Goal: Task Accomplishment & Management: Manage account settings

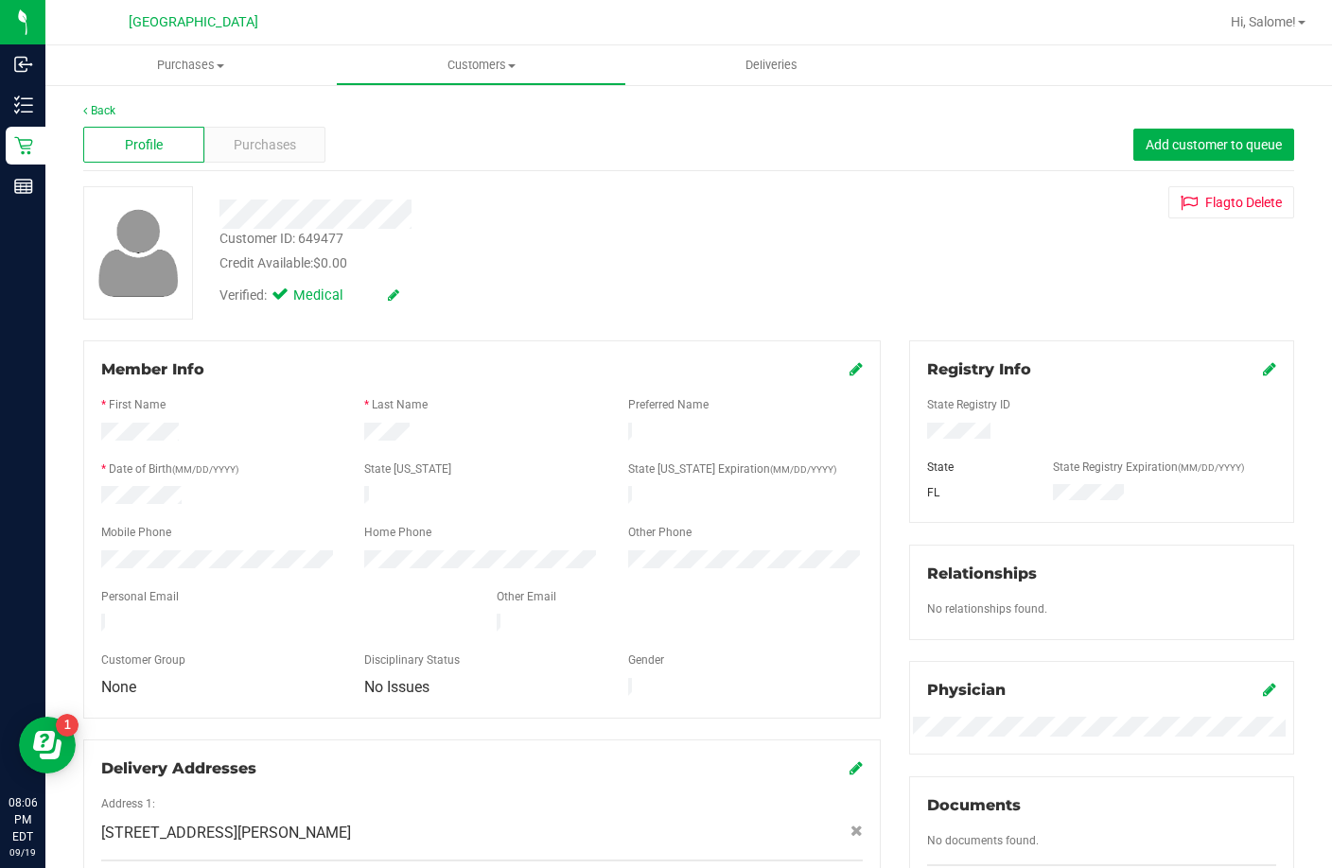
click at [324, 240] on div "Customer ID: 649477" at bounding box center [281, 239] width 124 height 20
copy div "649477"
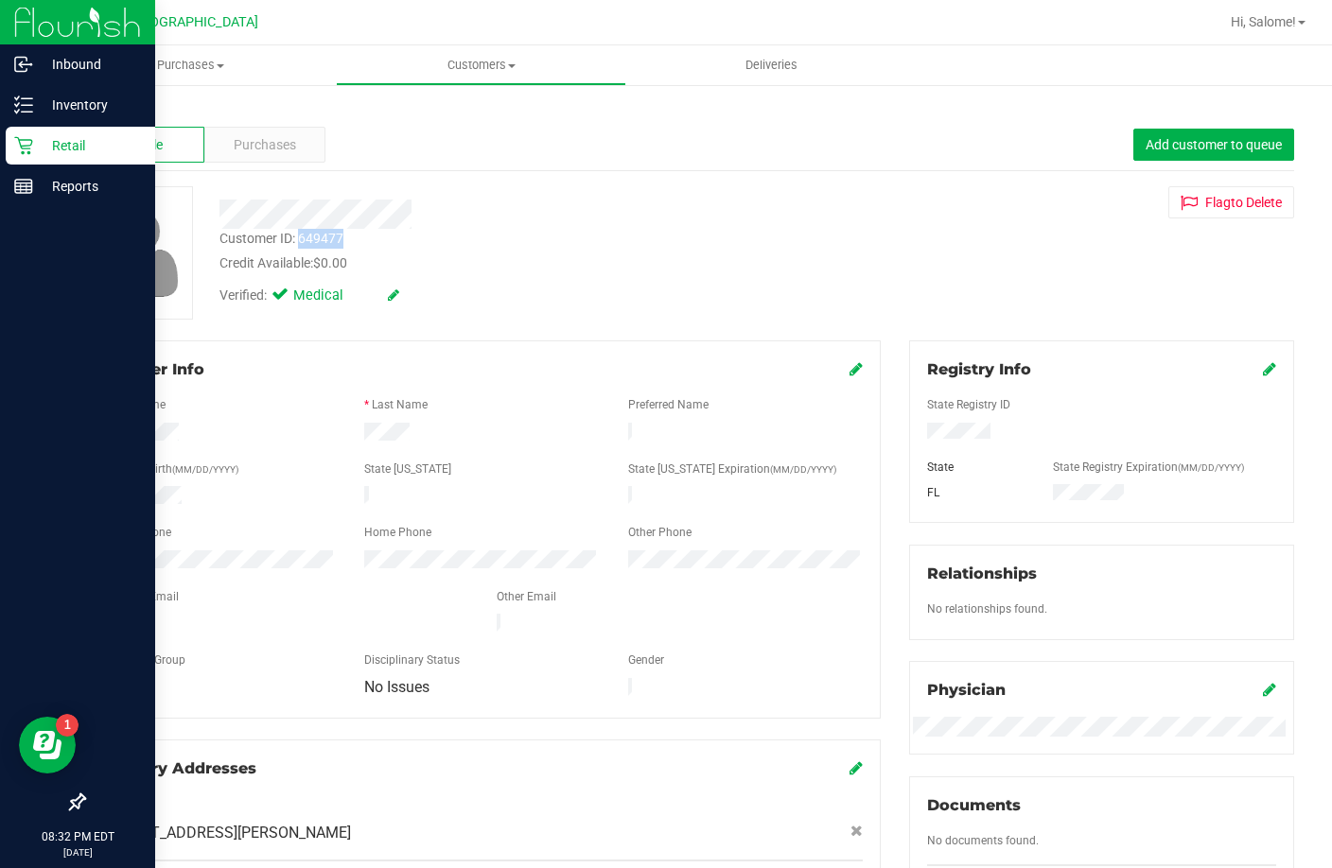
click at [42, 147] on p "Retail" at bounding box center [89, 145] width 113 height 23
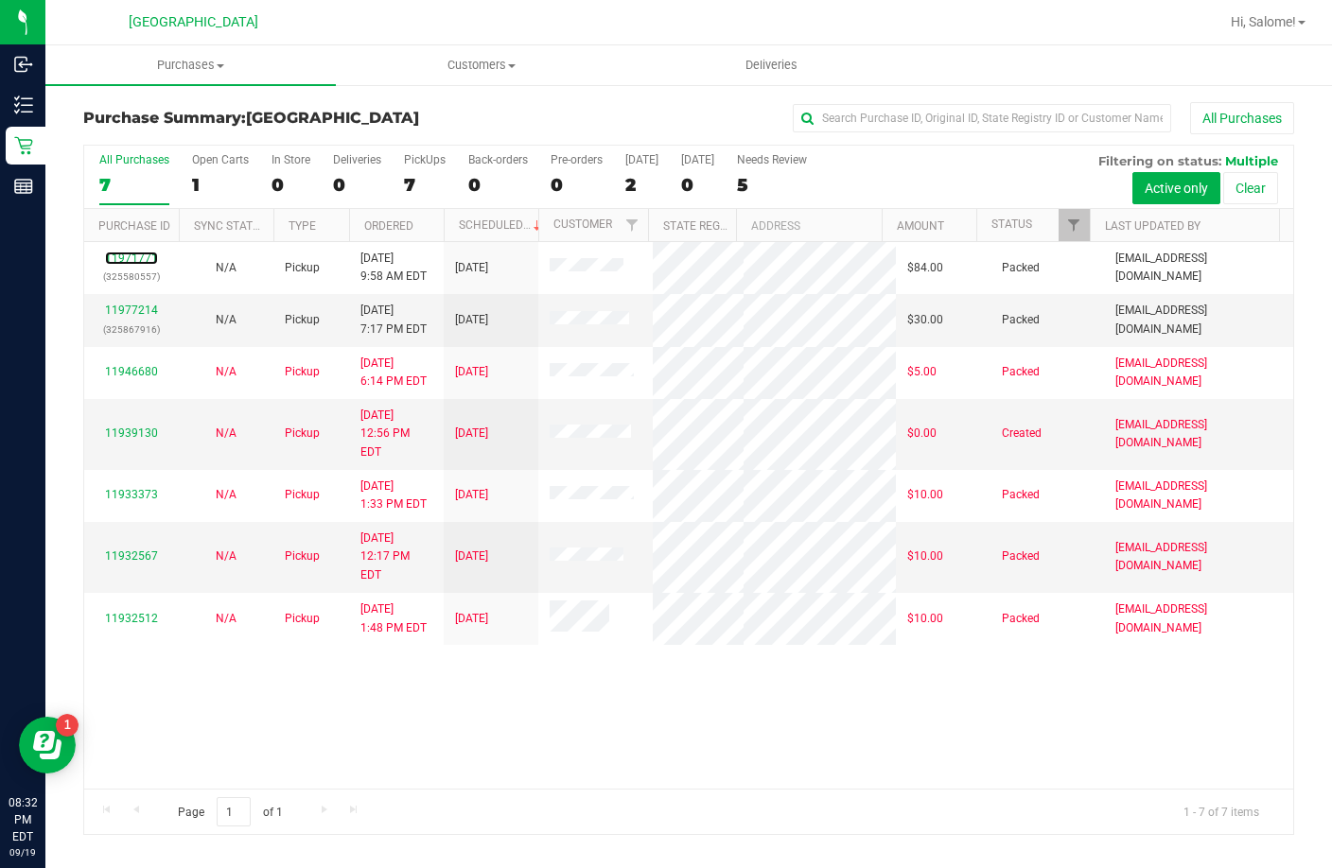
click at [142, 261] on link "11971771" at bounding box center [131, 258] width 53 height 13
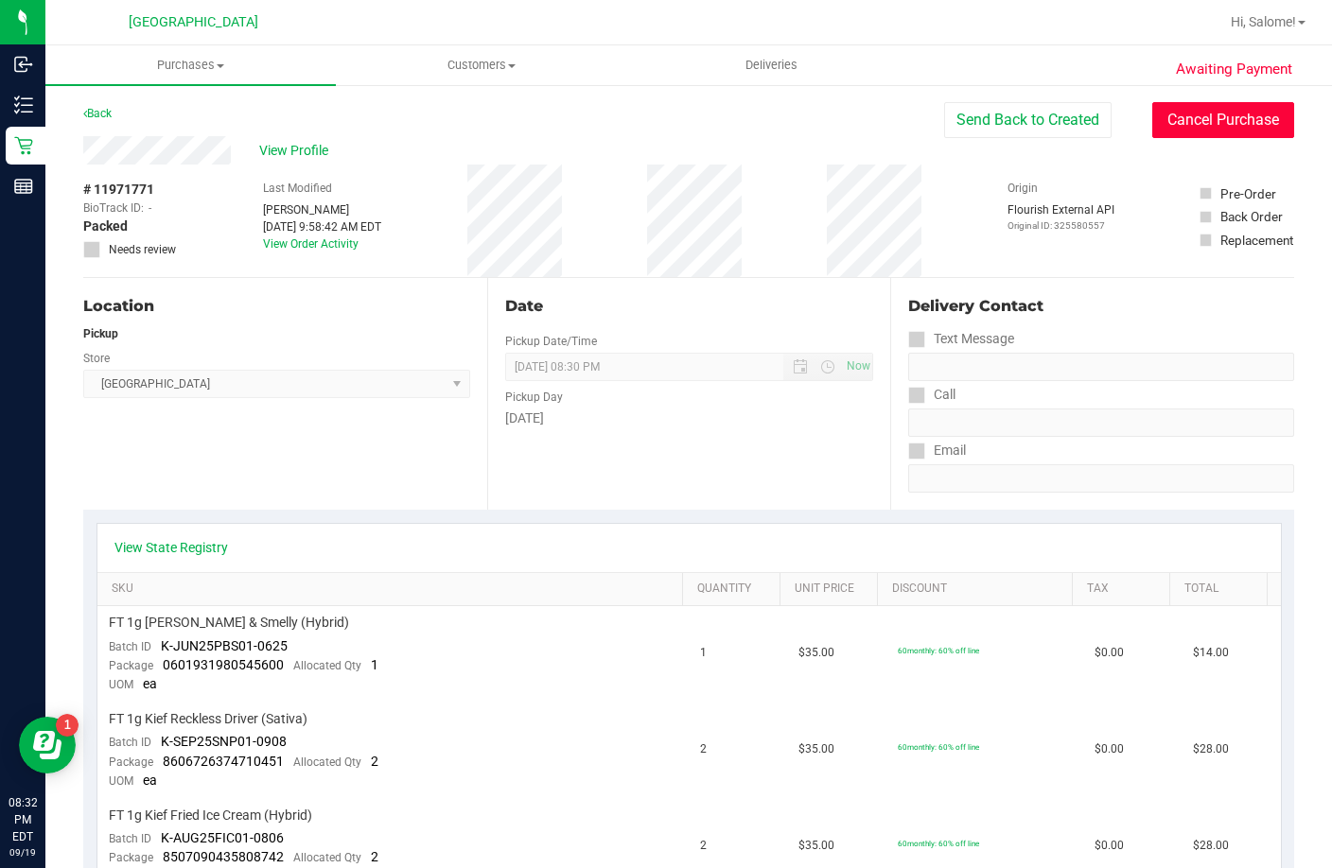
click at [1176, 113] on button "Cancel Purchase" at bounding box center [1223, 120] width 142 height 36
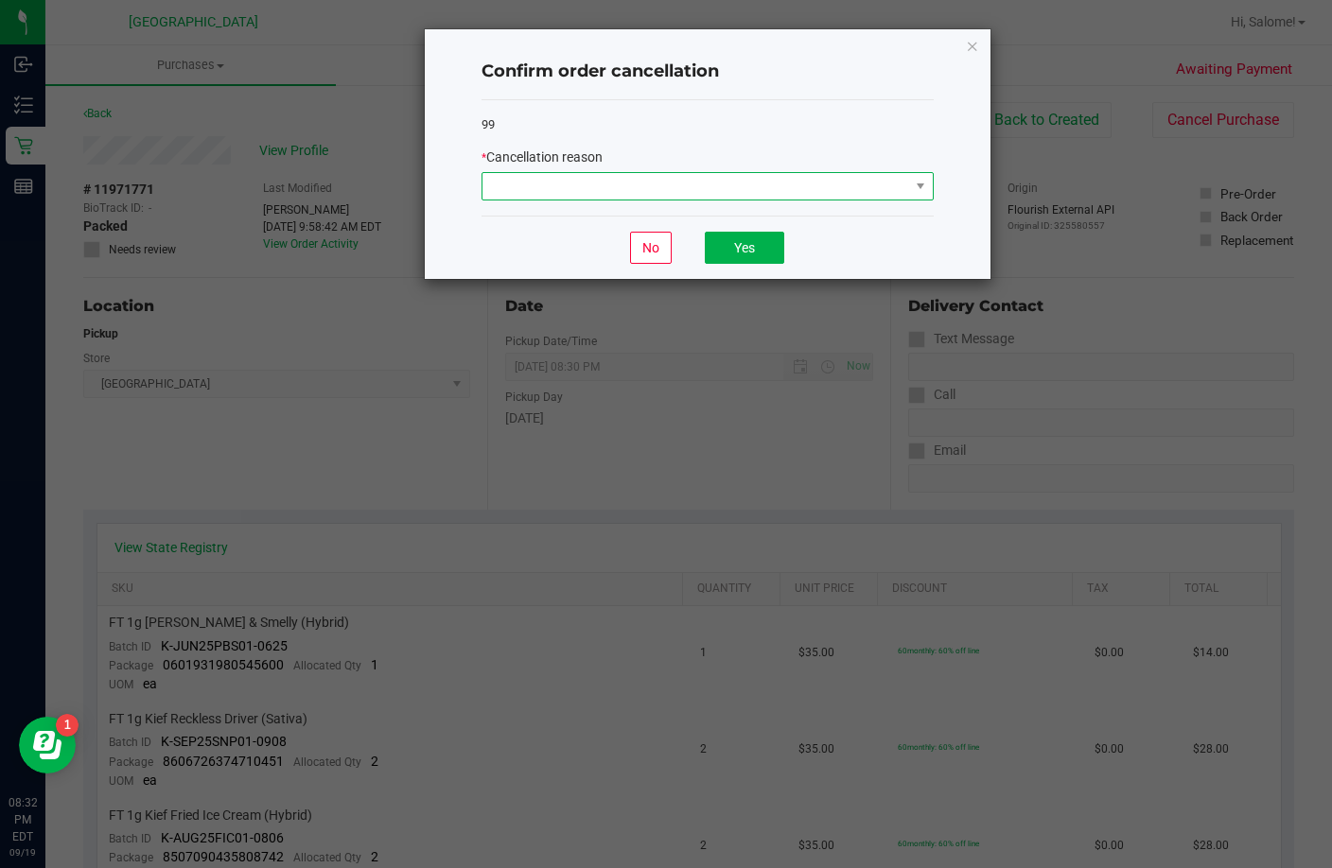
click at [755, 188] on span at bounding box center [695, 186] width 427 height 26
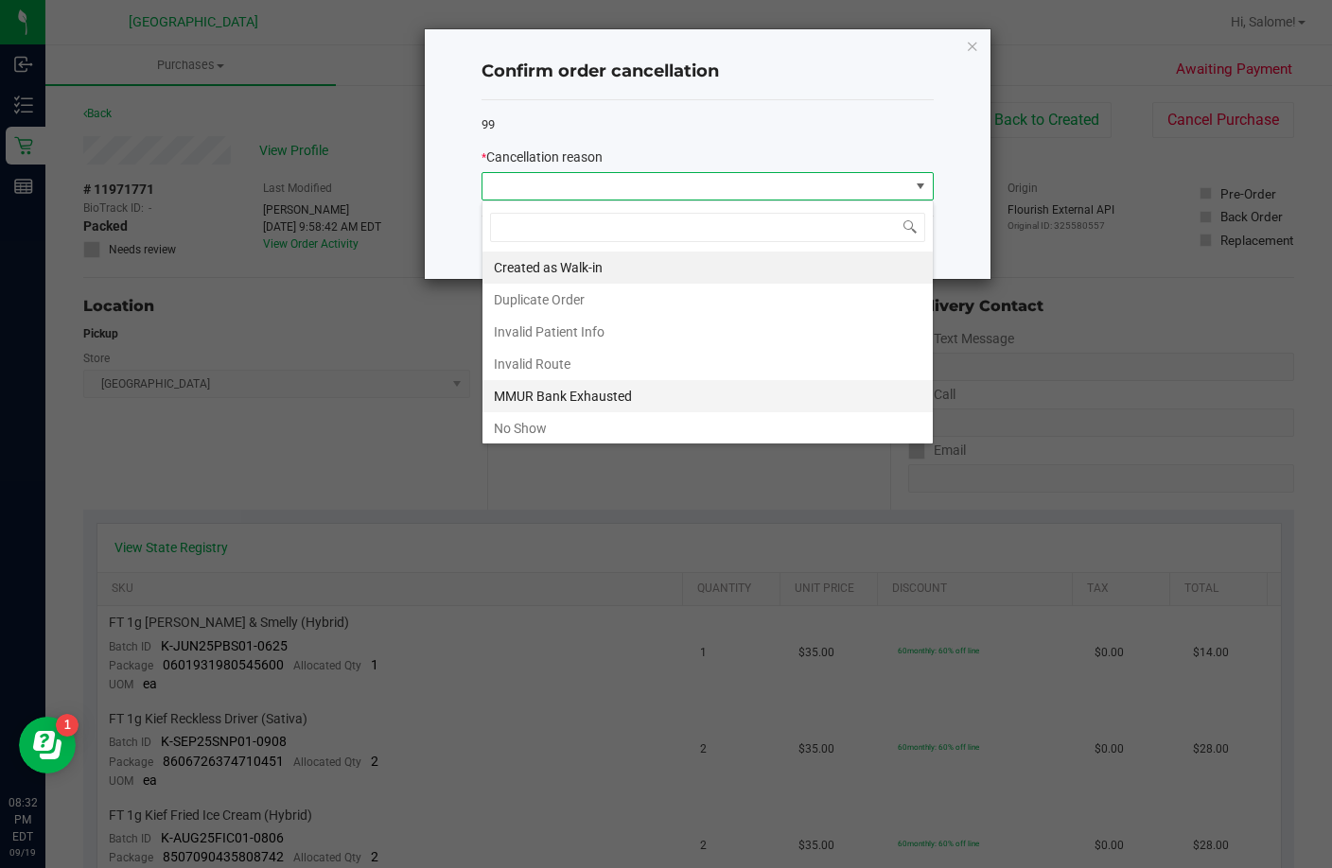
scroll to position [100, 0]
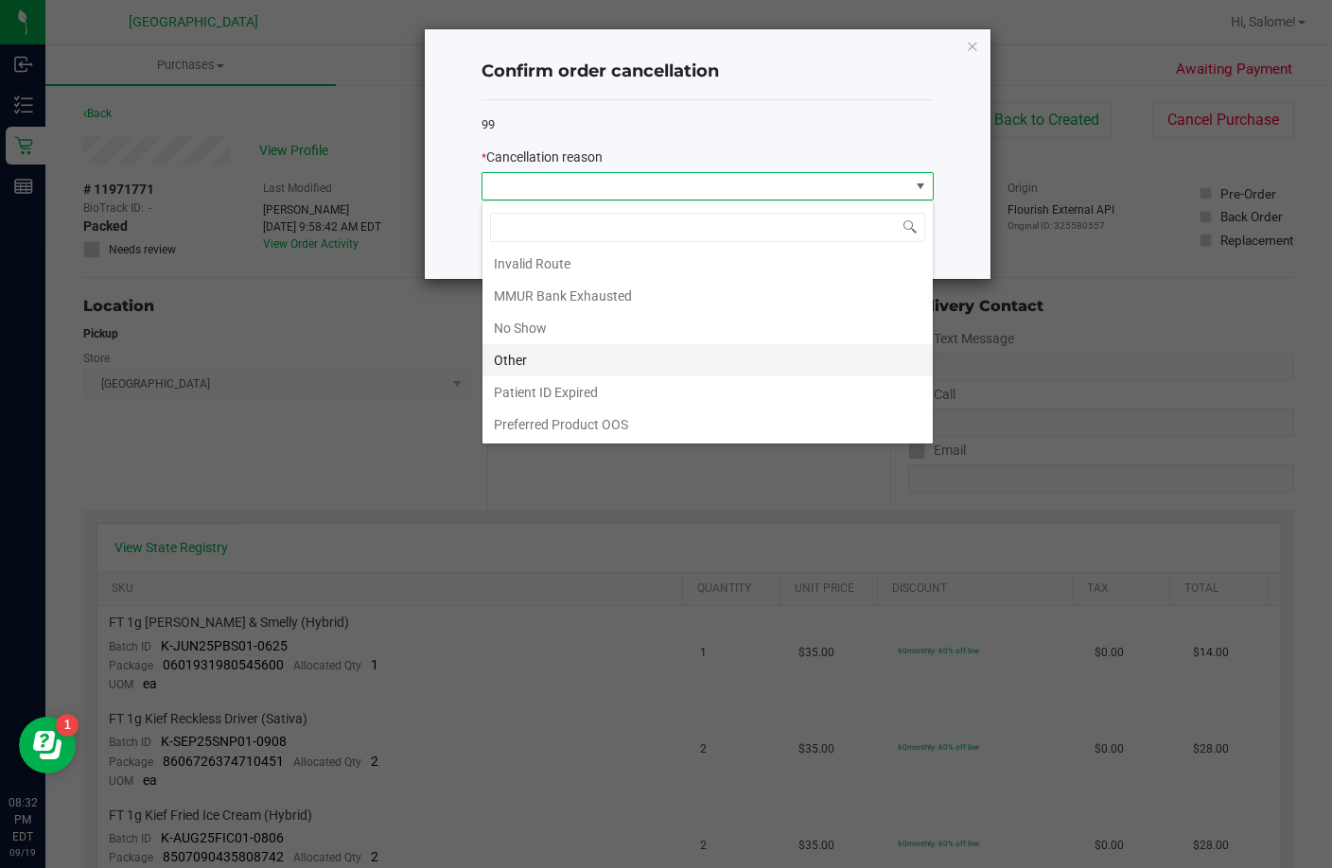
click at [603, 363] on li "Other" at bounding box center [707, 360] width 450 height 32
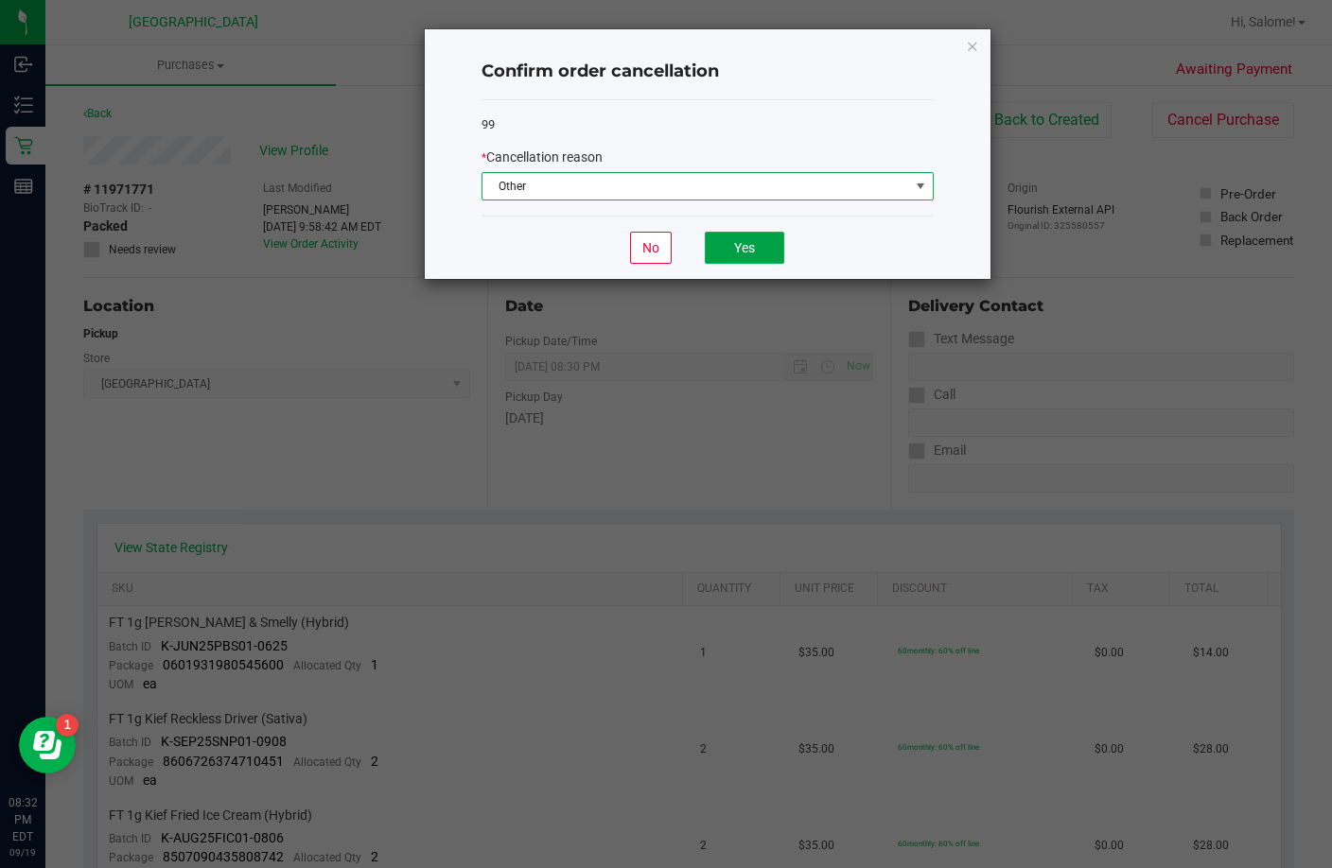
click at [752, 245] on button "Yes" at bounding box center [744, 248] width 79 height 32
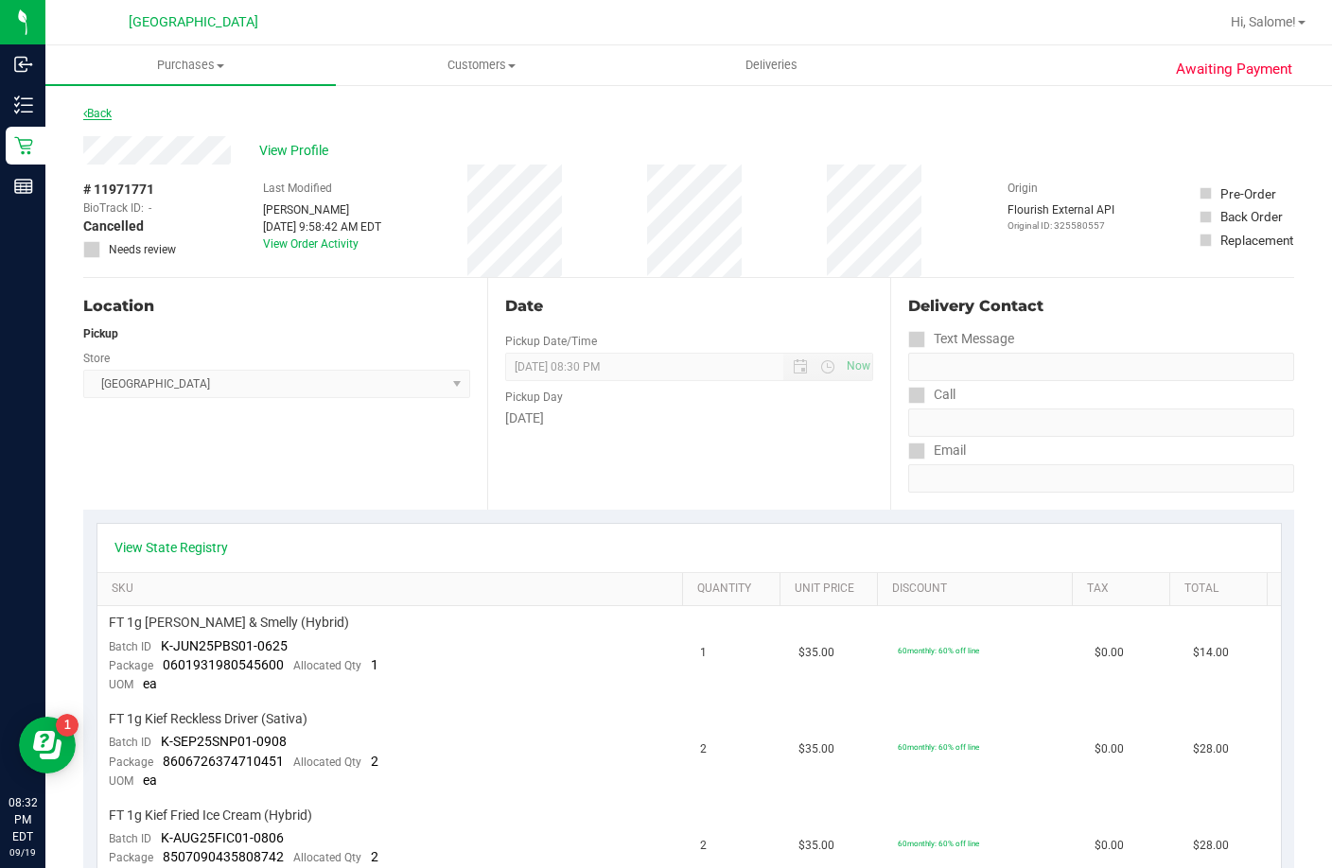
click at [96, 113] on link "Back" at bounding box center [97, 113] width 28 height 13
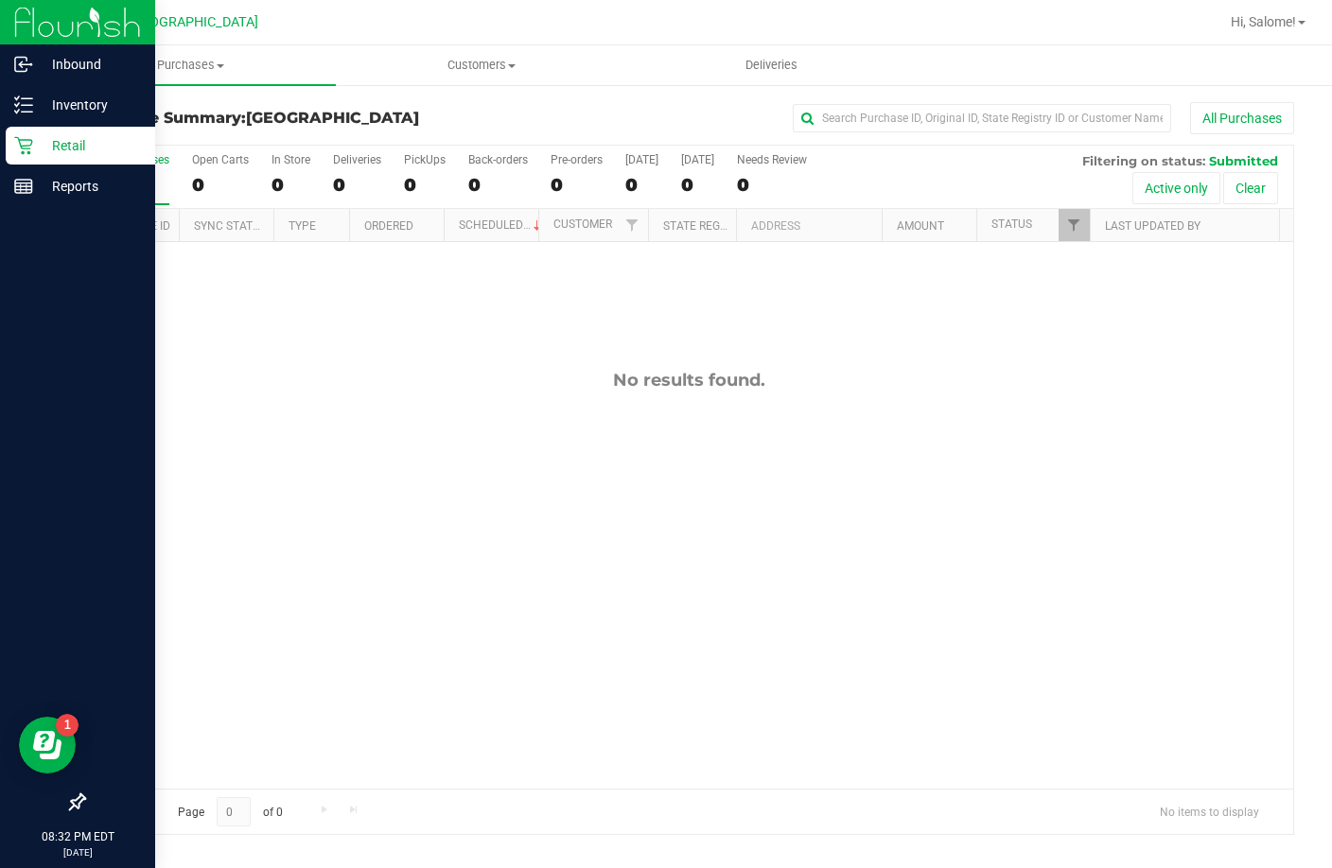
click at [9, 146] on div "Retail" at bounding box center [80, 146] width 149 height 38
click at [35, 140] on p "Retail" at bounding box center [89, 145] width 113 height 23
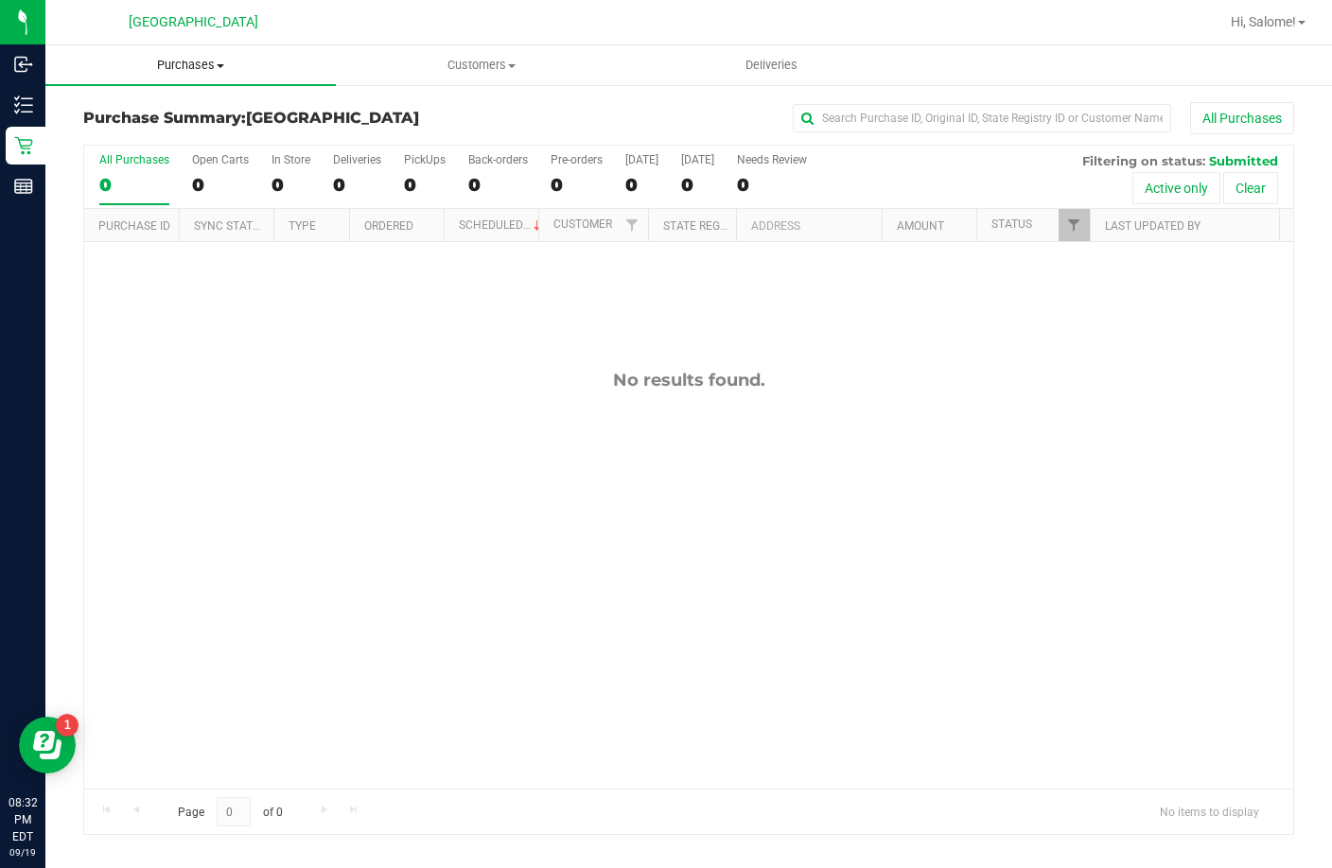
click at [211, 62] on span "Purchases" at bounding box center [190, 65] width 290 height 17
click at [159, 112] on span "Summary of purchases" at bounding box center [142, 114] width 194 height 16
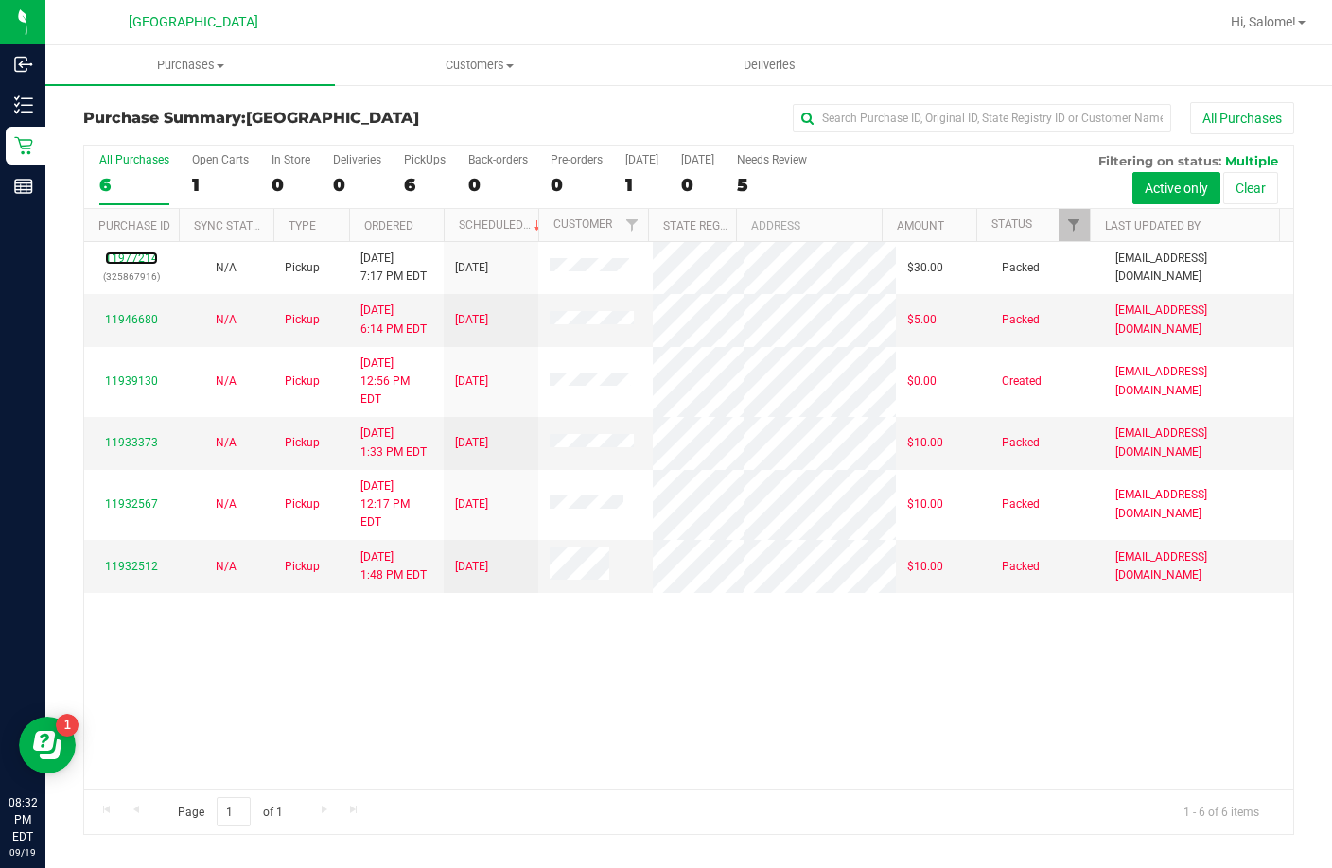
click at [128, 254] on link "11977214" at bounding box center [131, 258] width 53 height 13
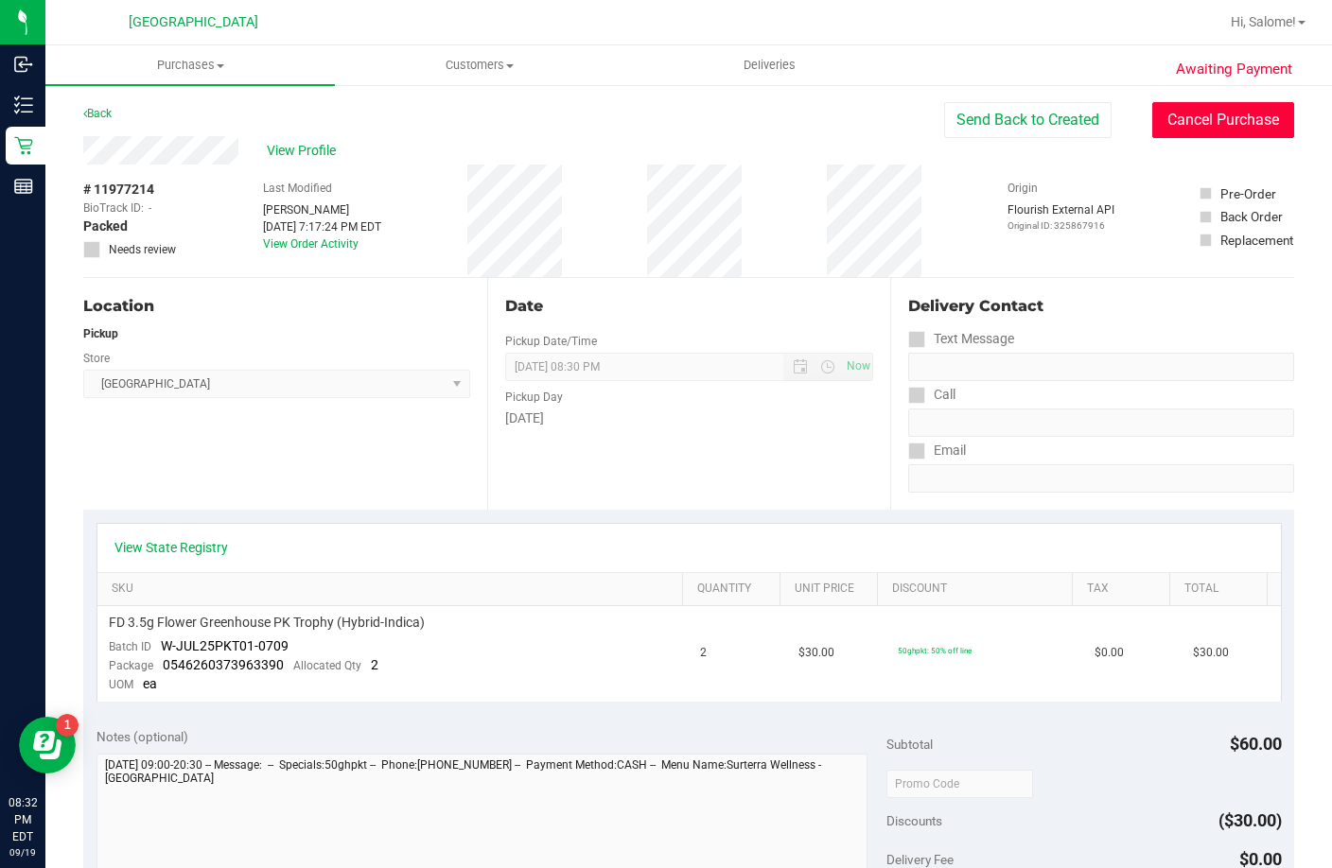
click at [1242, 125] on button "Cancel Purchase" at bounding box center [1223, 120] width 142 height 36
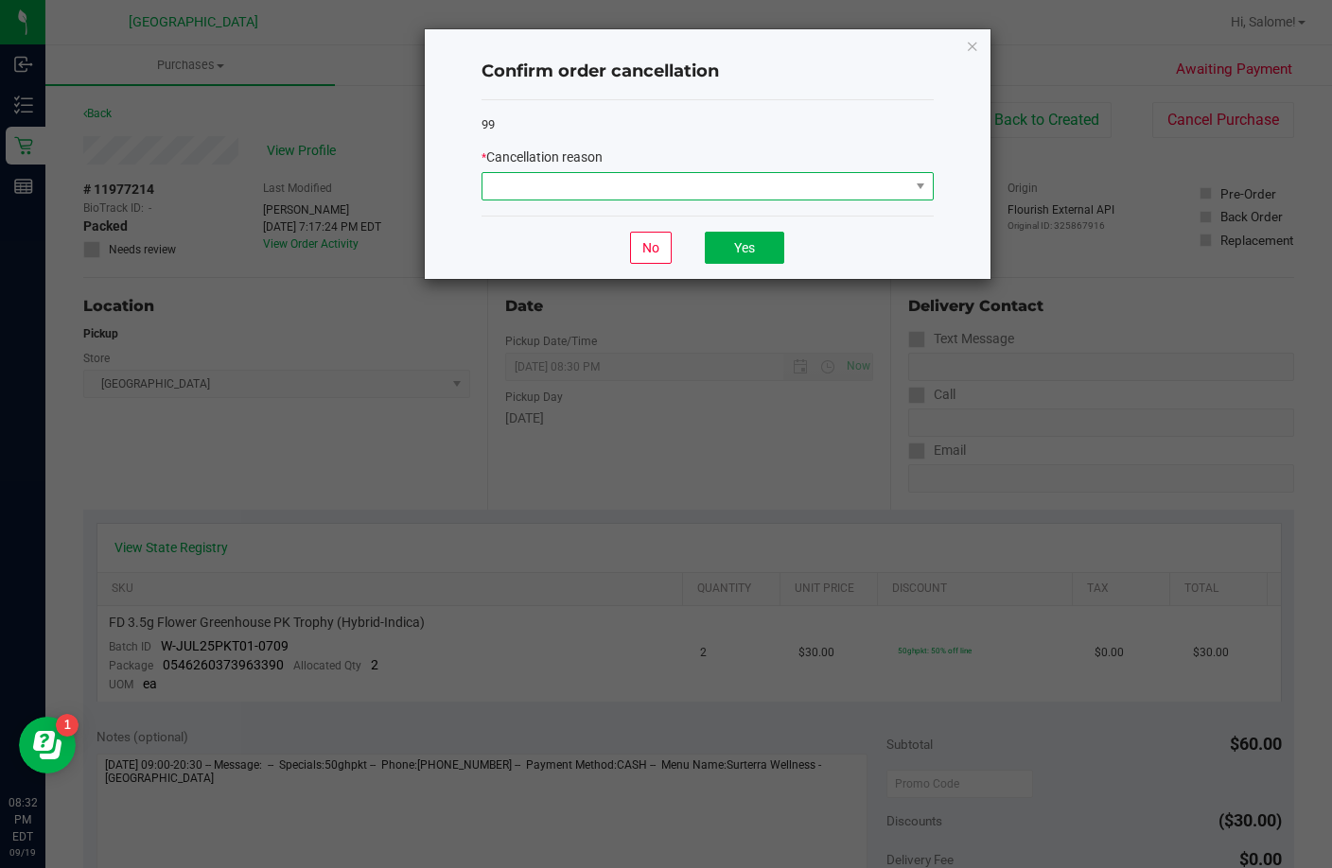
click at [852, 194] on span at bounding box center [695, 186] width 427 height 26
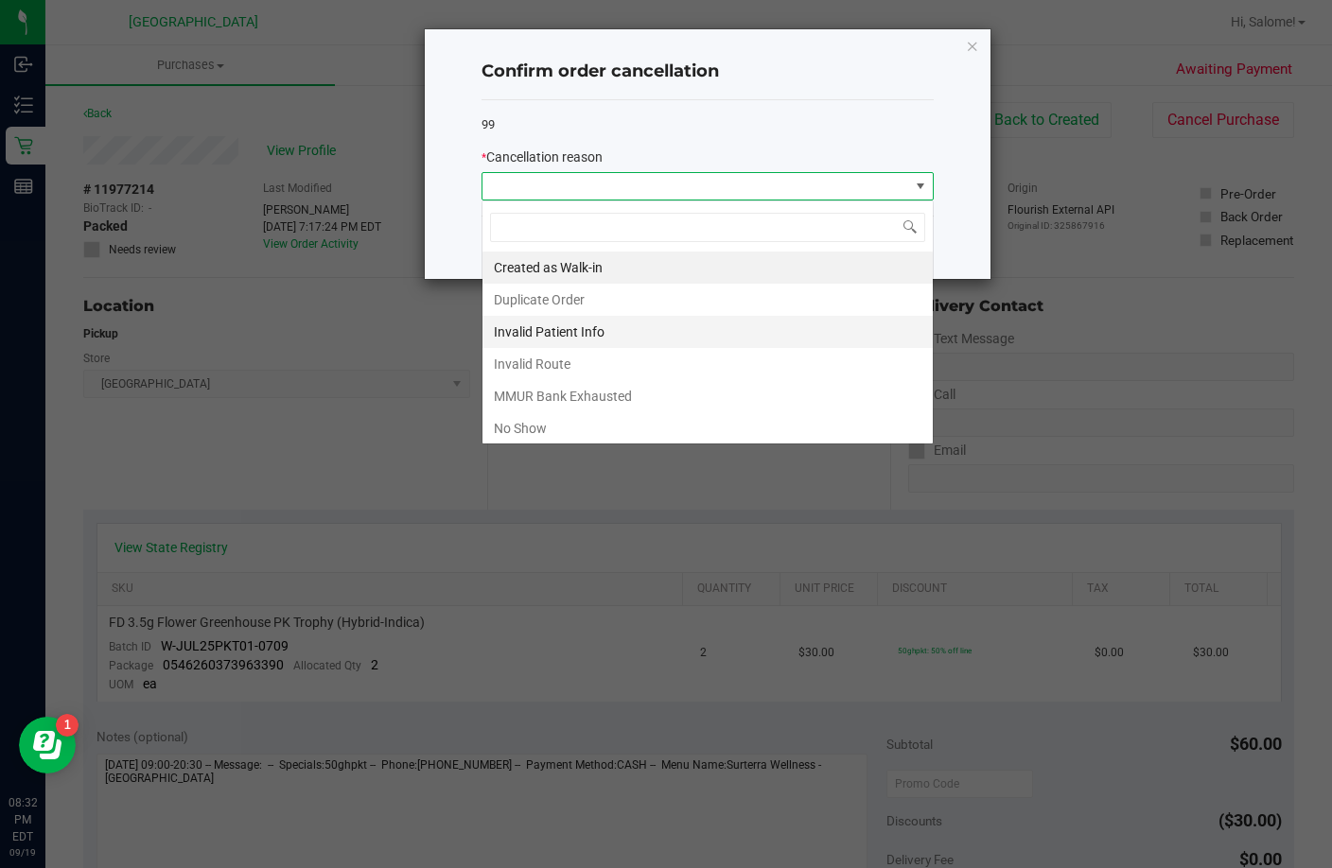
scroll to position [28, 452]
click at [555, 424] on li "No Show" at bounding box center [707, 428] width 450 height 32
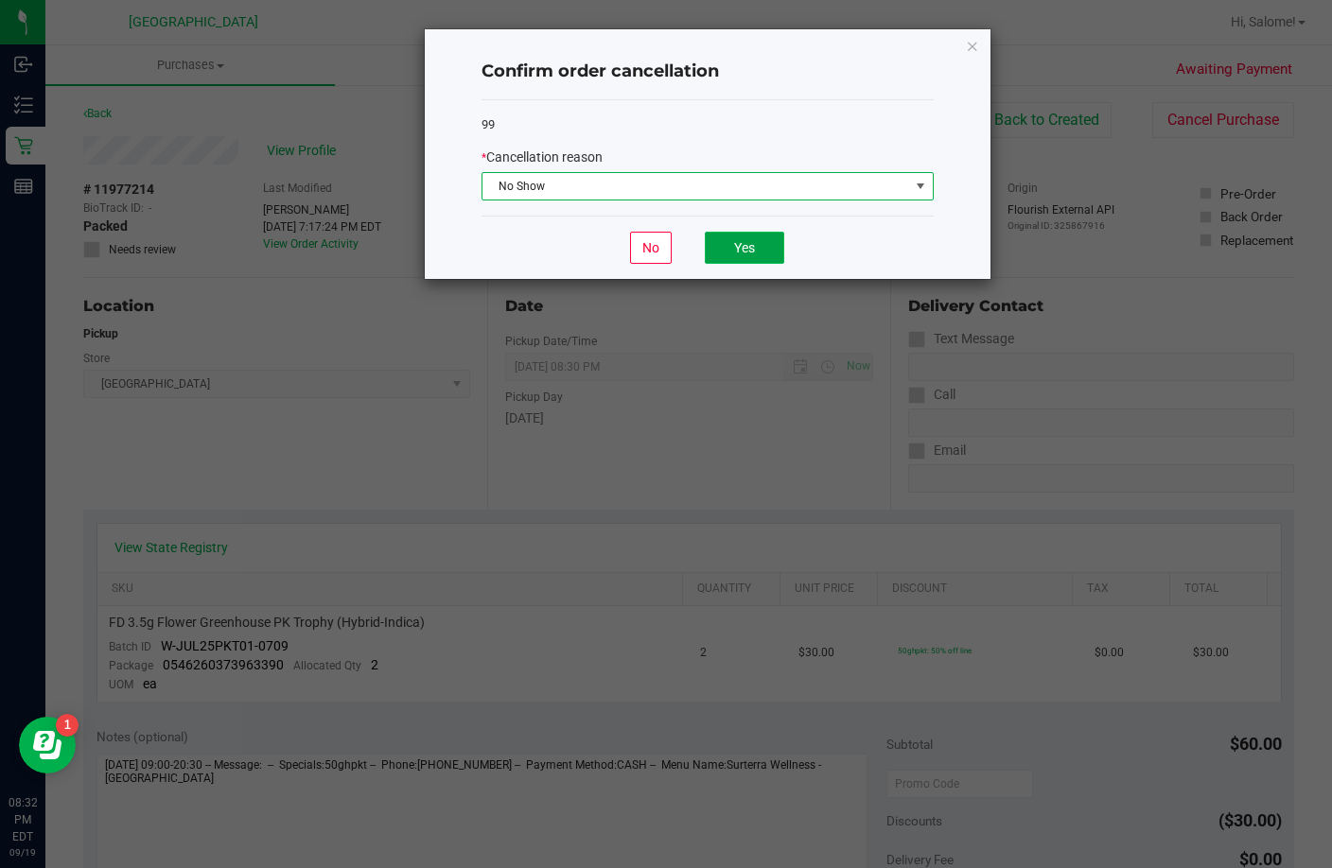
click at [718, 247] on button "Yes" at bounding box center [744, 248] width 79 height 32
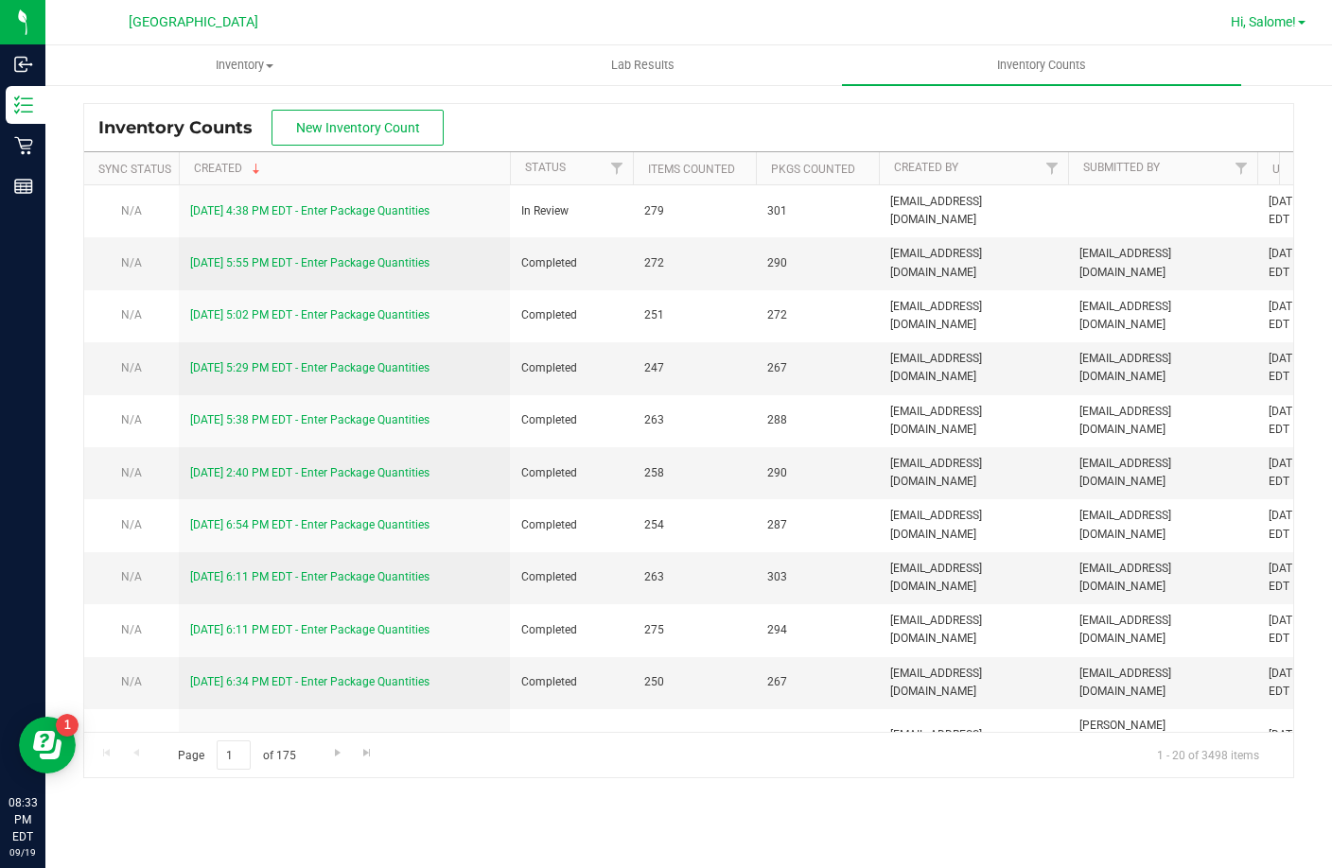
click at [1269, 24] on span "Hi, Salome!" at bounding box center [1262, 21] width 65 height 15
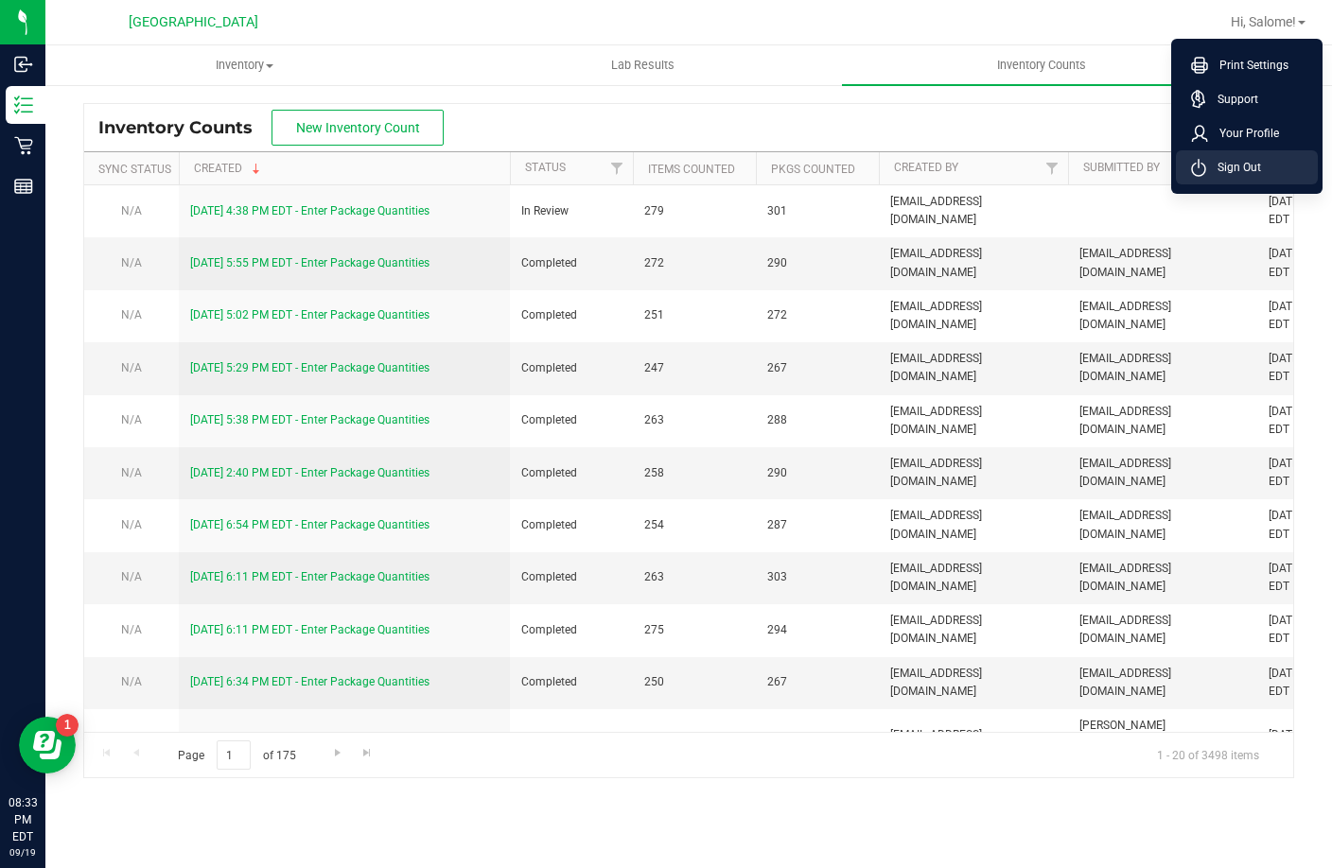
click at [1256, 167] on span "Sign Out" at bounding box center [1233, 167] width 55 height 19
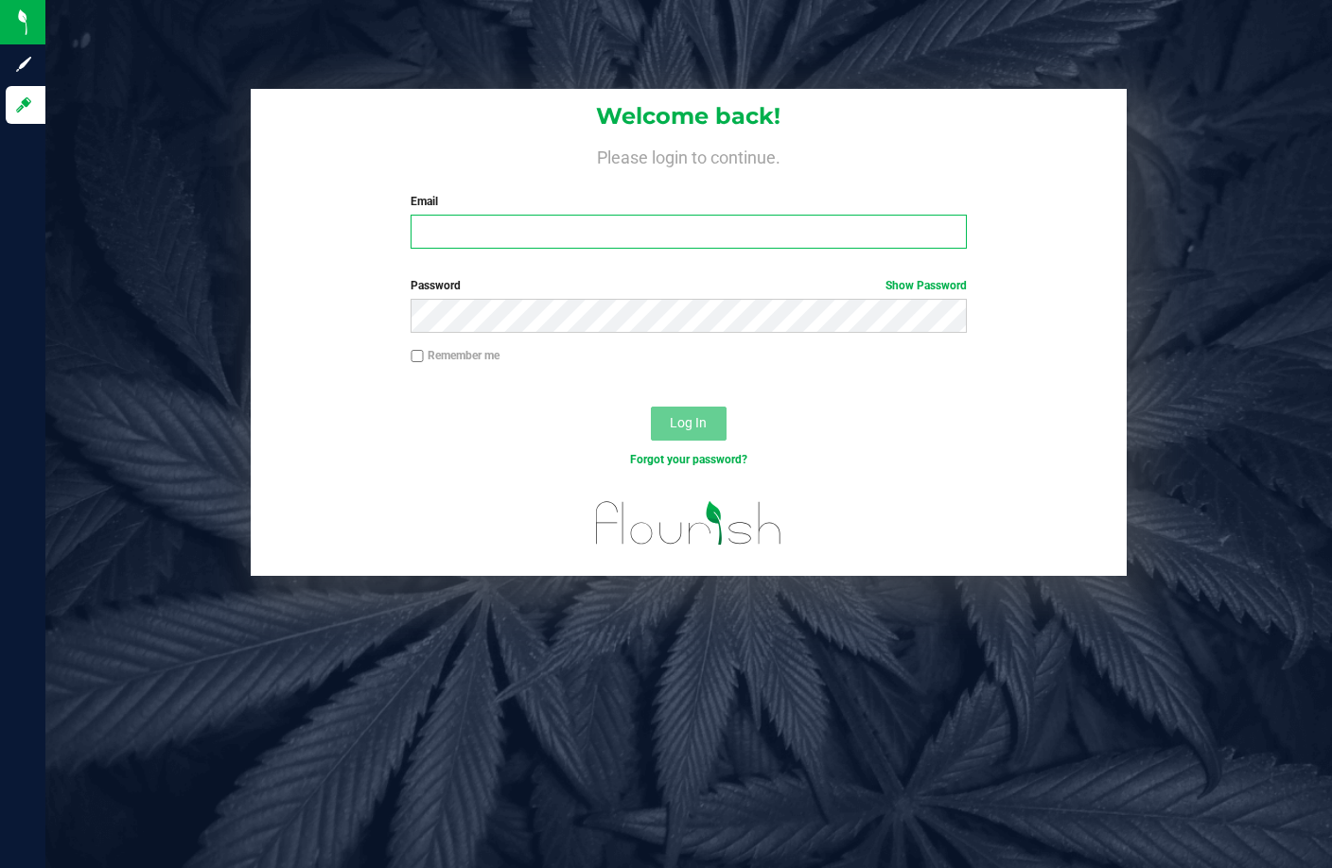
click at [782, 236] on input "Email" at bounding box center [688, 232] width 556 height 34
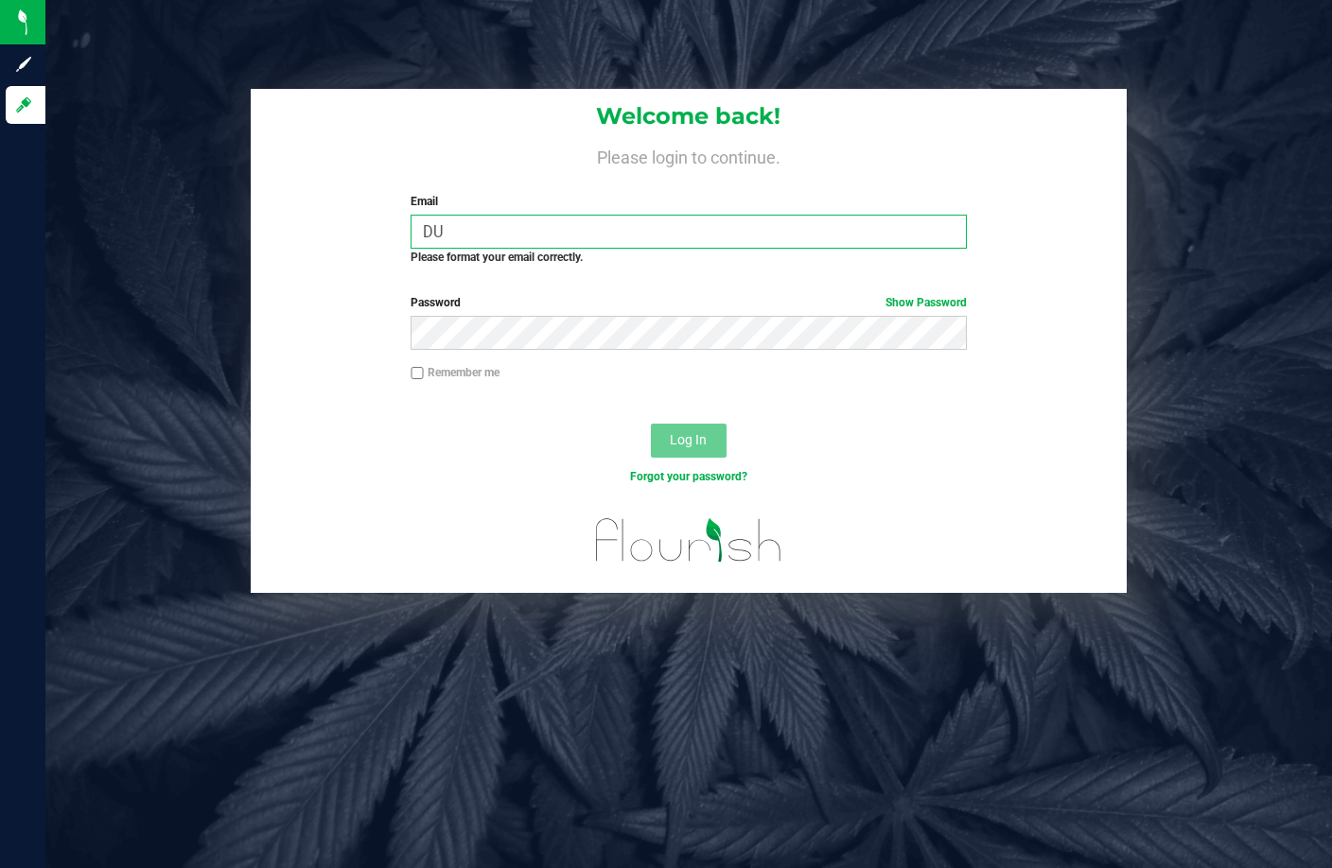
type input "D"
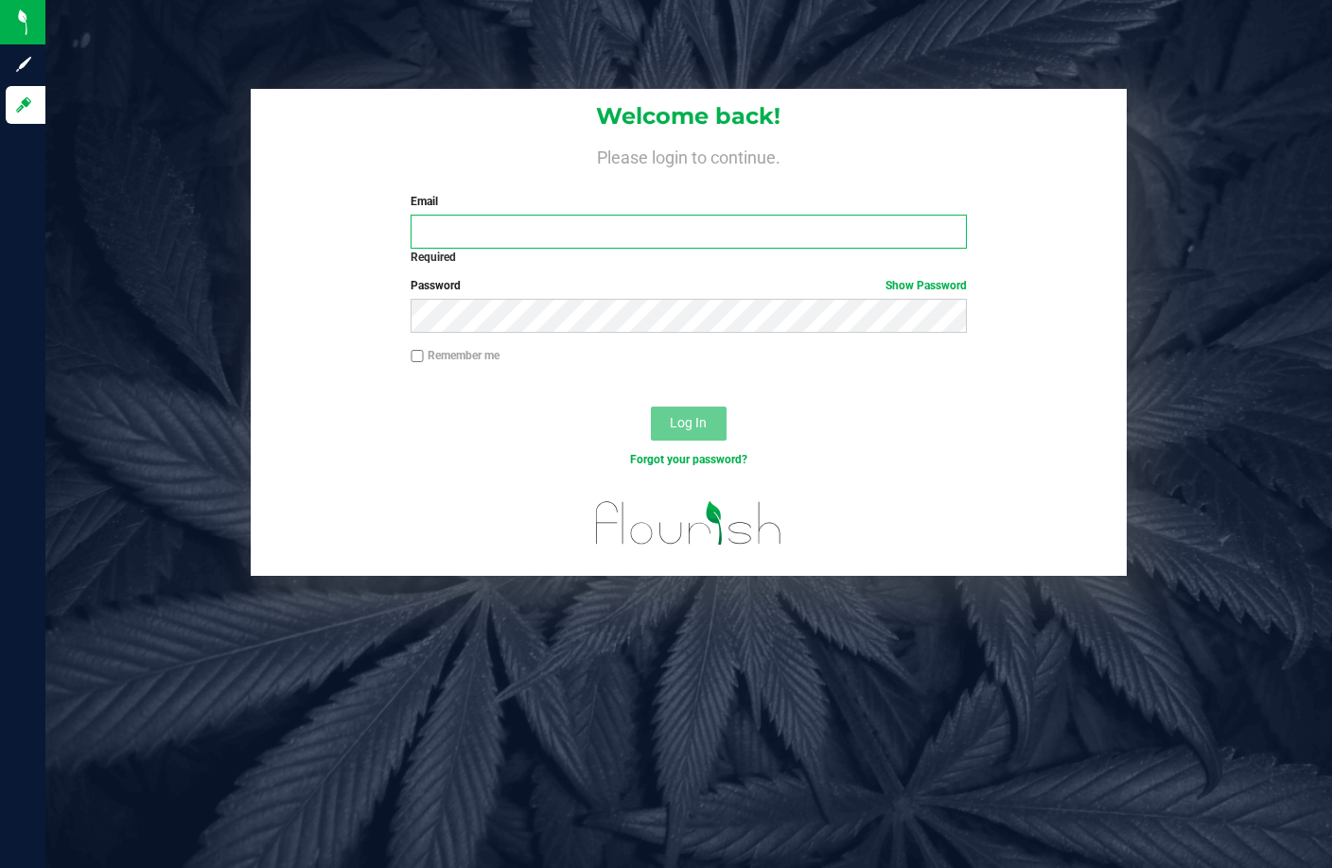
click at [797, 247] on input "Email" at bounding box center [688, 232] width 556 height 34
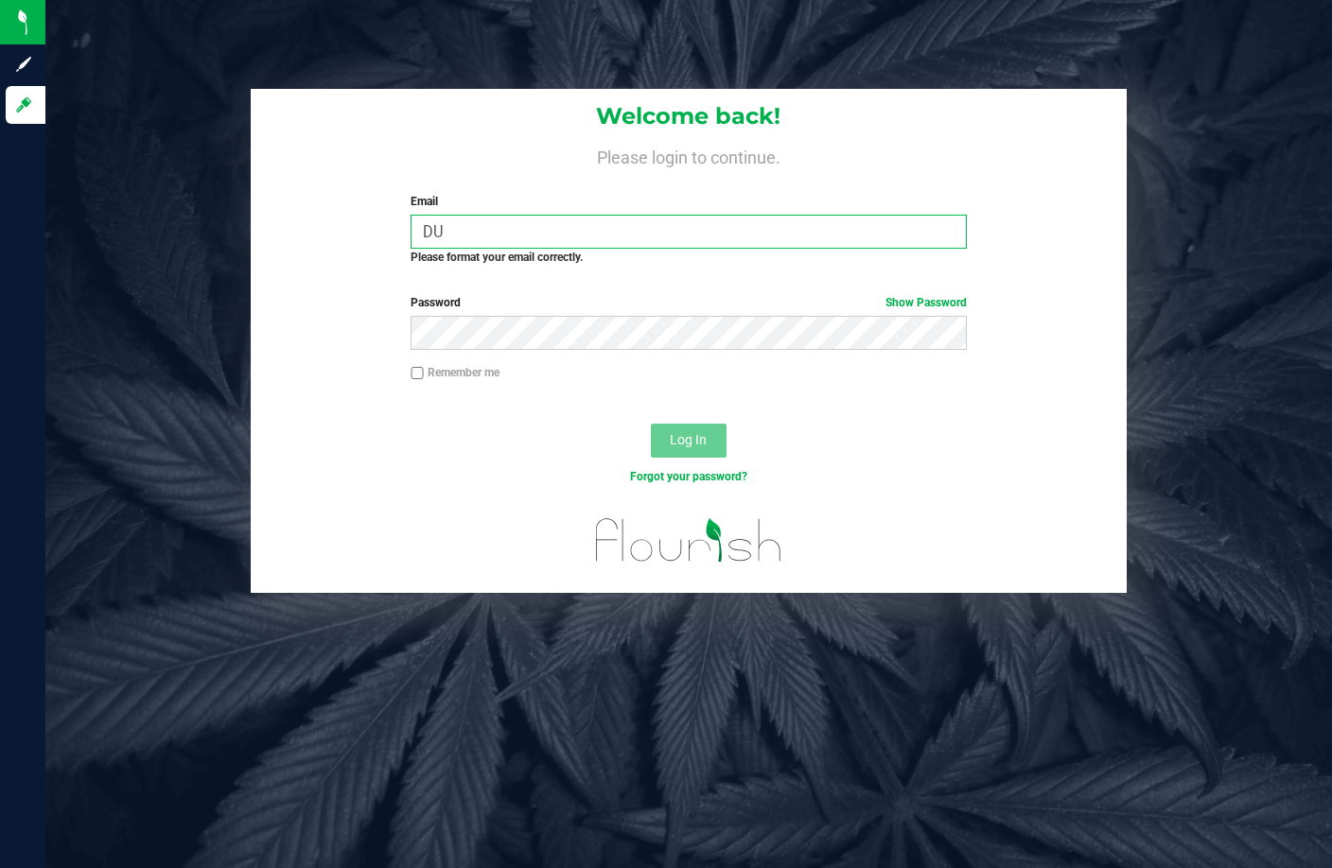
type input "D"
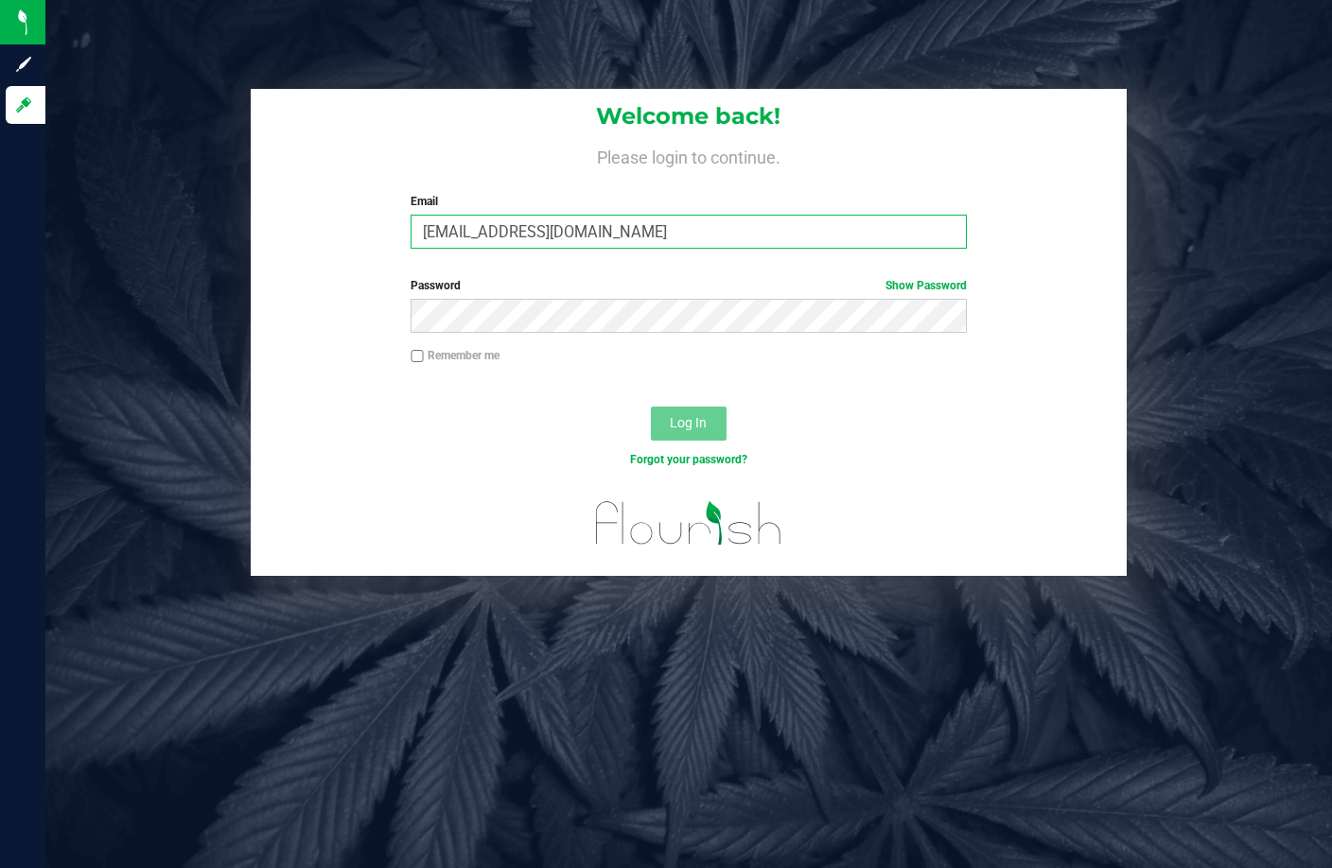
type input "dujohnson@liveparallel.com"
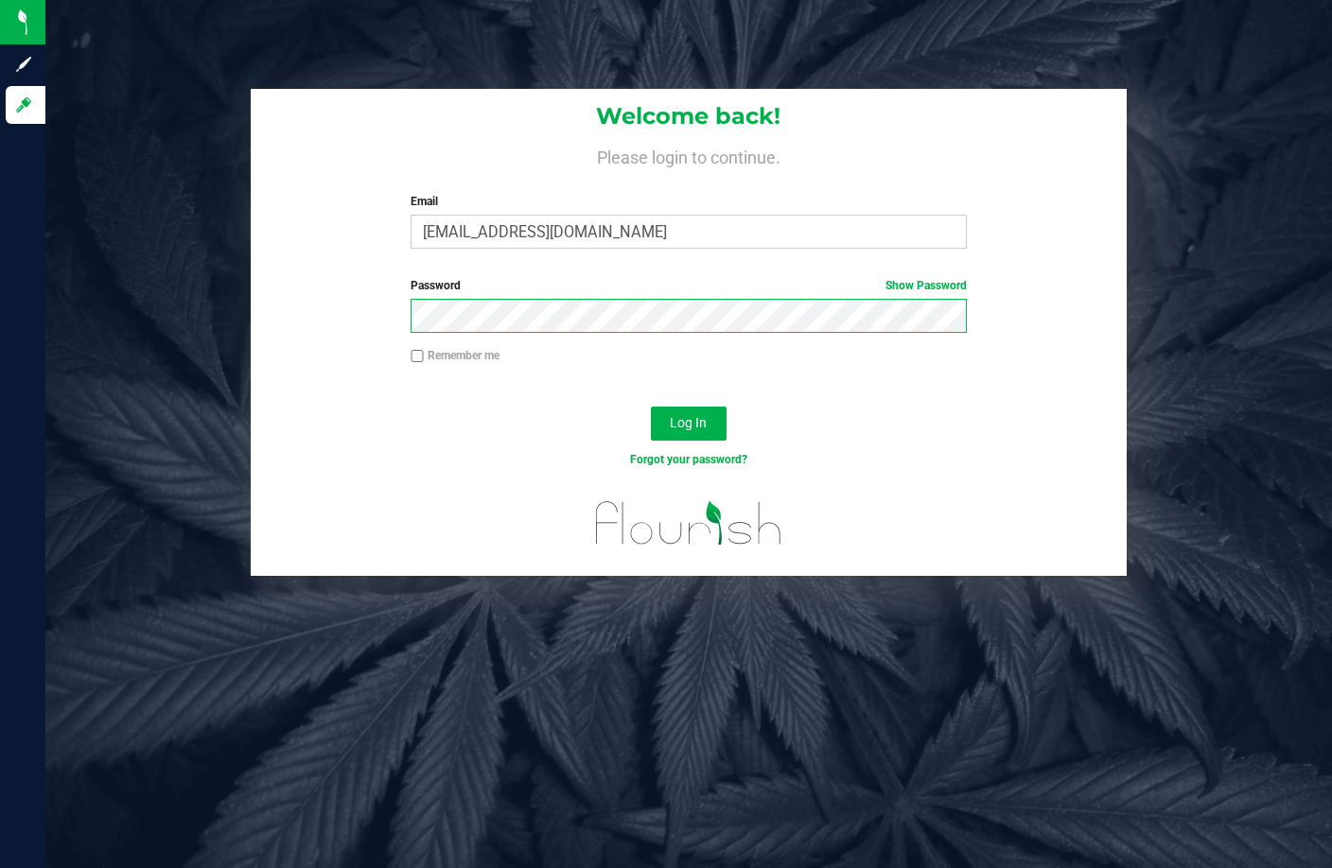
click at [651, 407] on button "Log In" at bounding box center [689, 424] width 76 height 34
